Goal: Check status

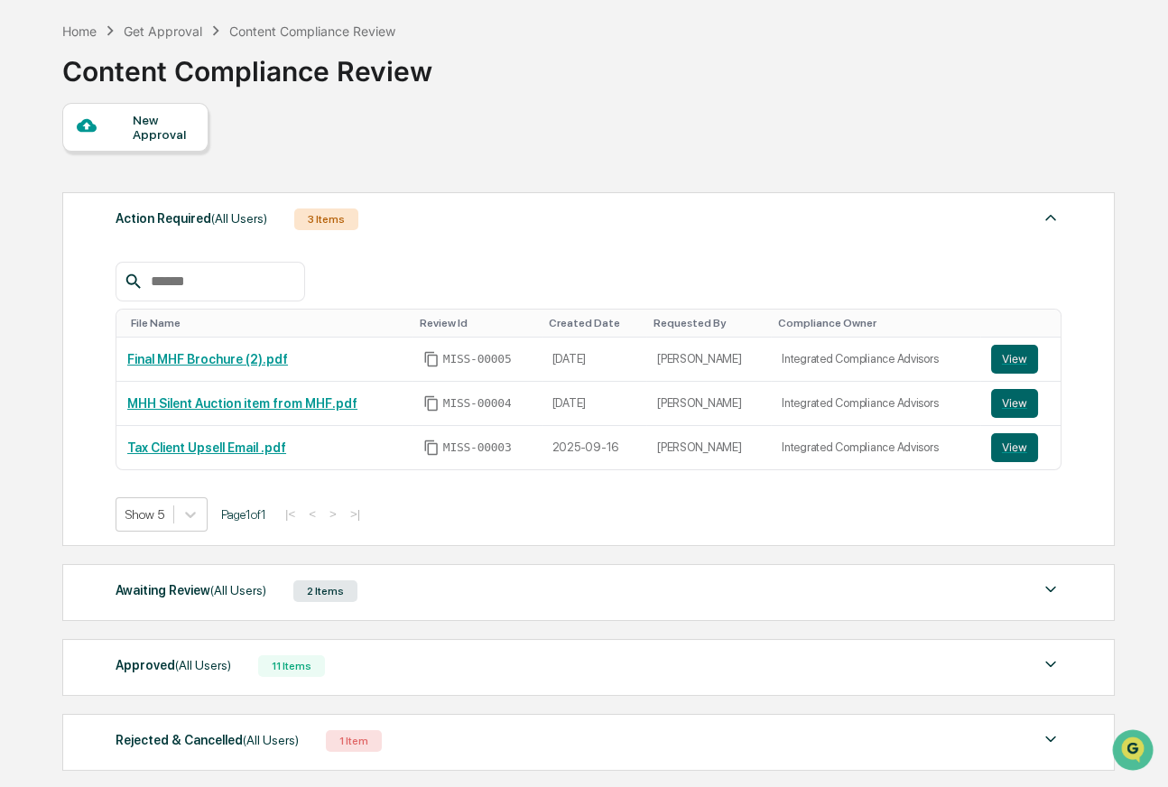
scroll to position [169, 0]
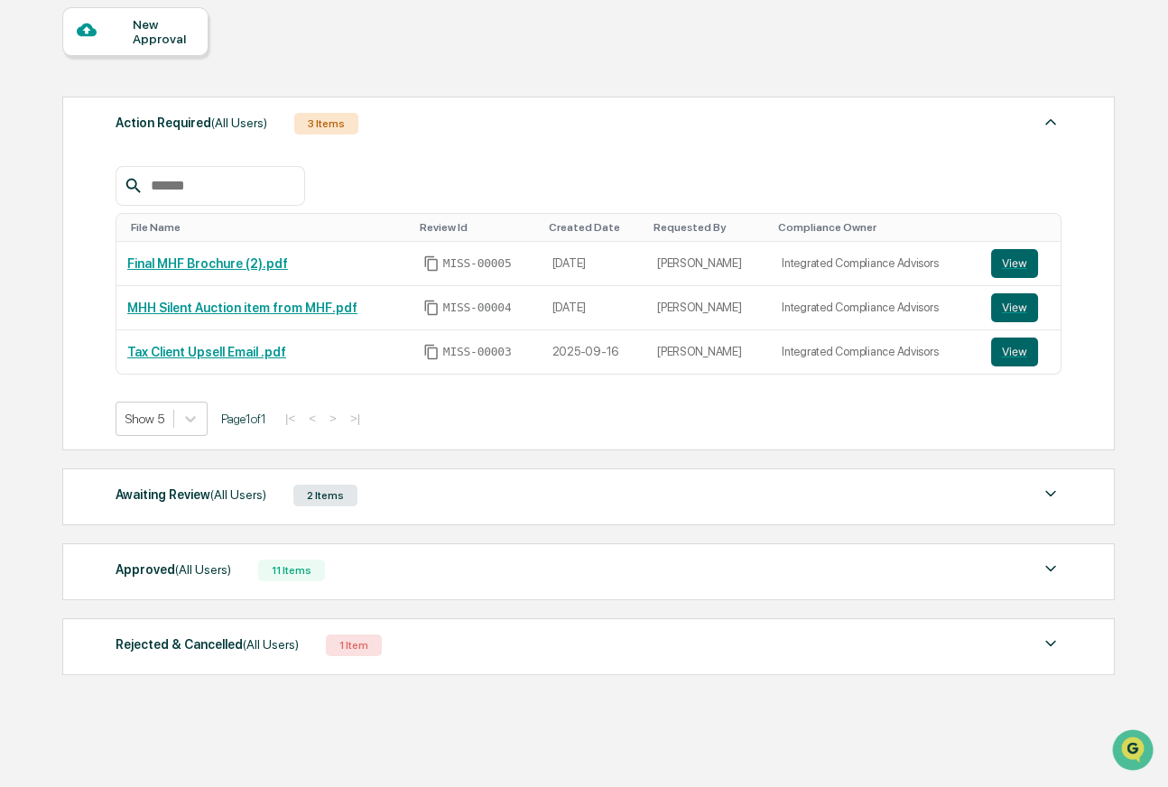
click at [235, 511] on div "Awaiting Review (All Users) 2 Items File Name Review Id Created Date Requested …" at bounding box center [588, 496] width 1053 height 57
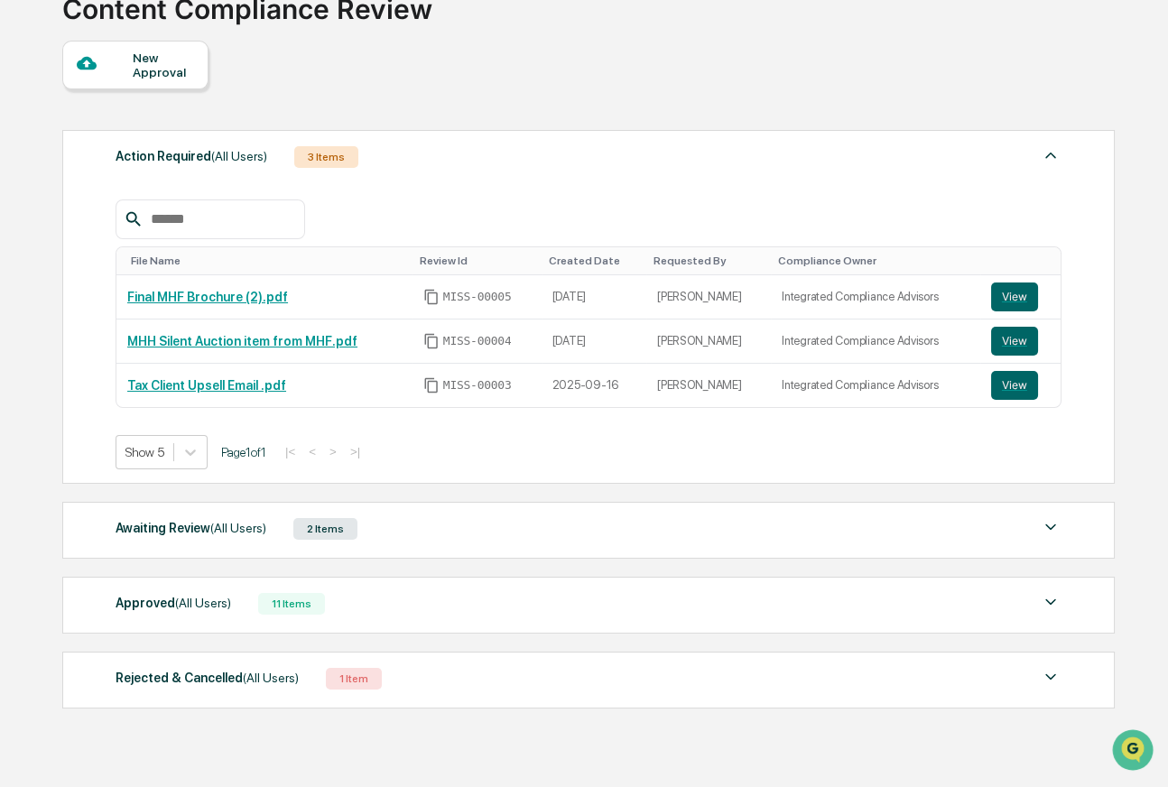
scroll to position [169, 0]
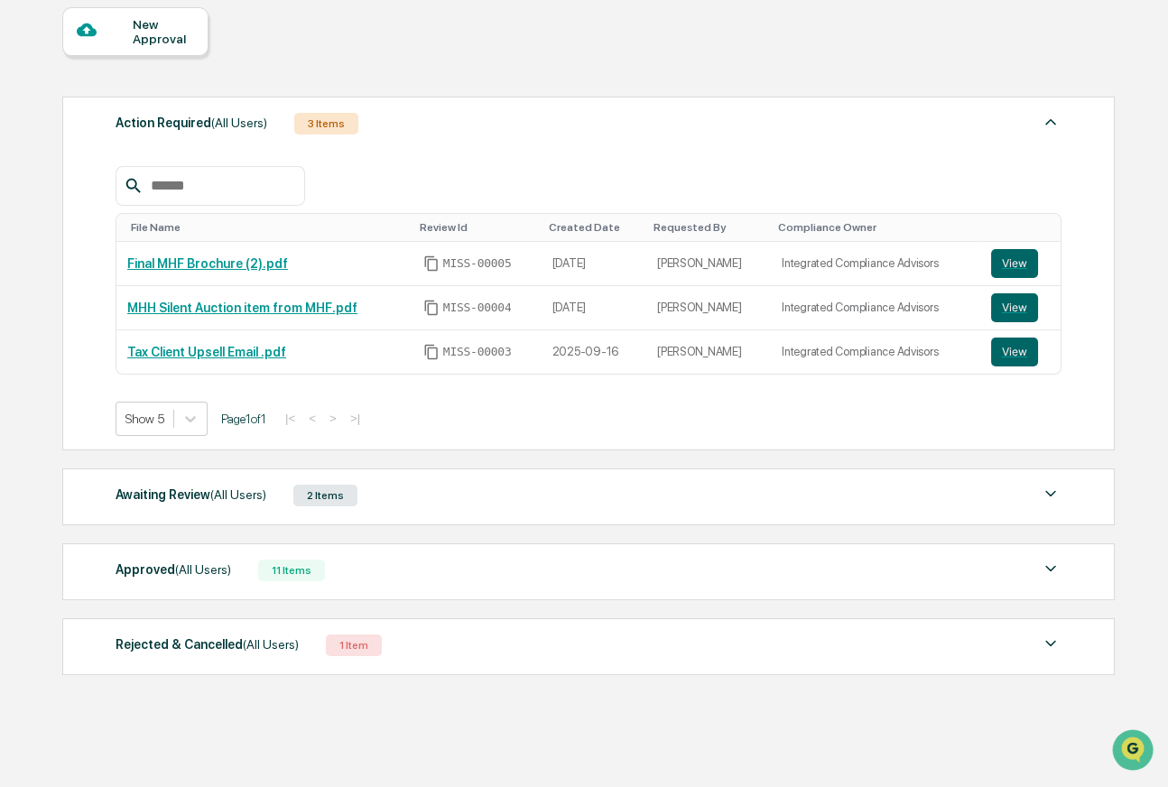
click at [161, 509] on div "Awaiting Review (All Users) 2 Items File Name Review Id Created Date Requested …" at bounding box center [588, 496] width 1053 height 57
click at [236, 493] on span "(All Users)" at bounding box center [238, 494] width 56 height 14
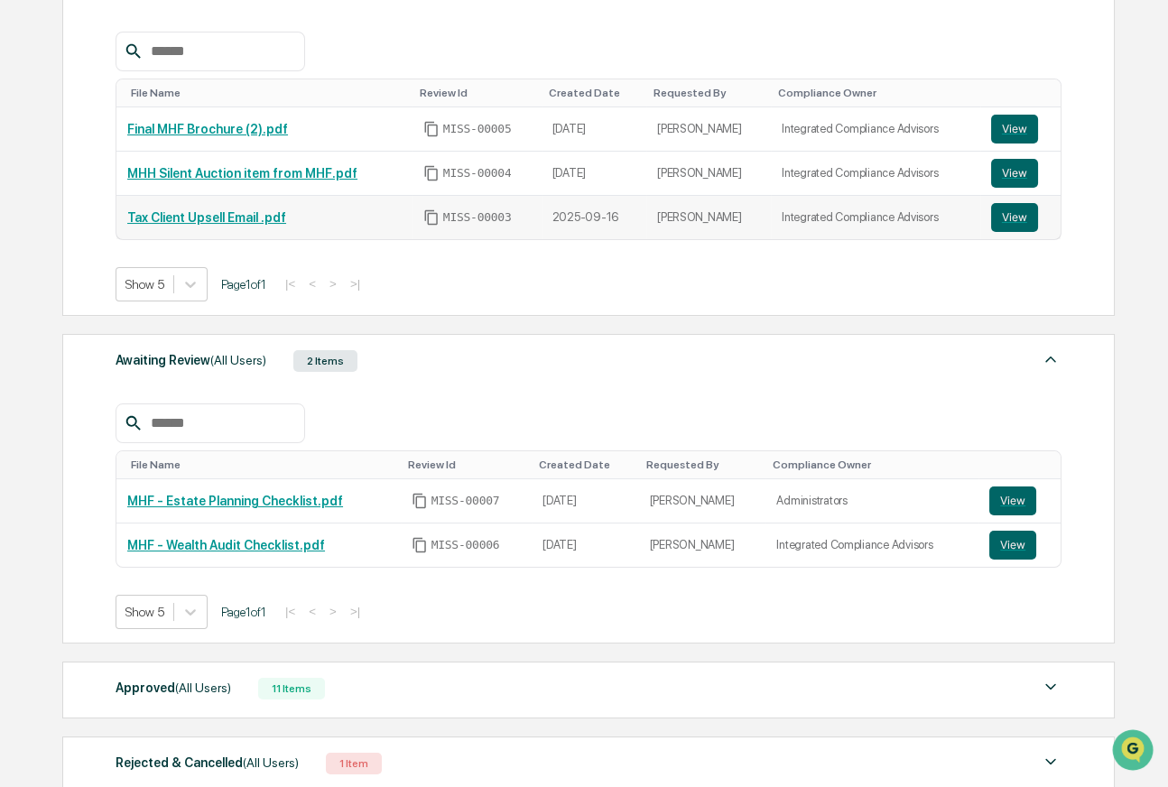
scroll to position [0, 0]
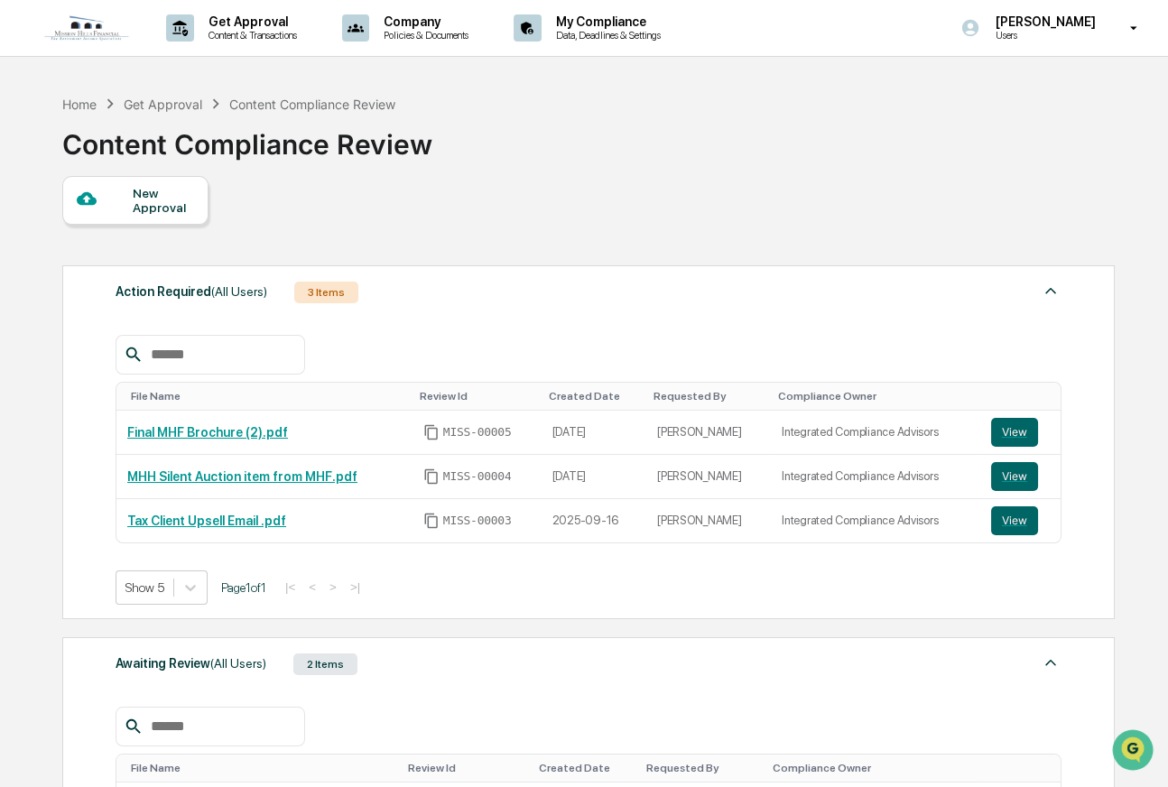
click at [642, 622] on div "Action Required (All Users) 3 Items File Name Review Id Created Date Requested …" at bounding box center [588, 680] width 1052 height 849
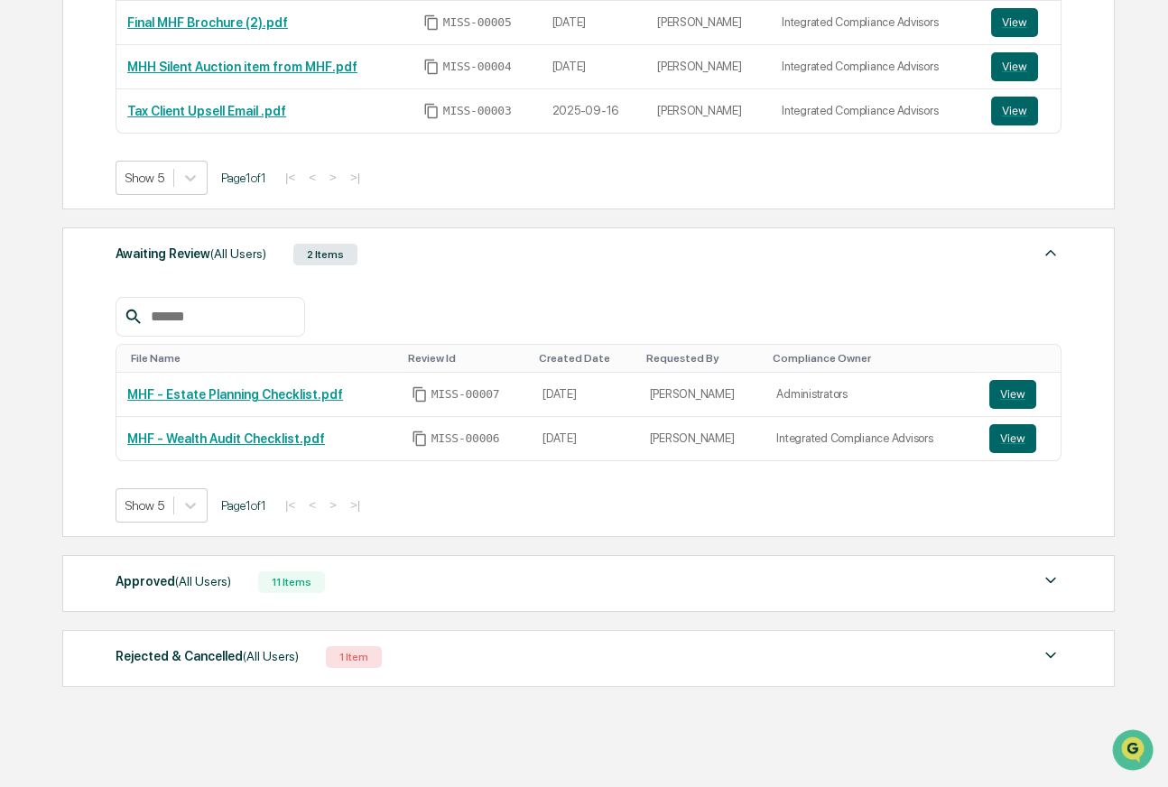
scroll to position [420, 0]
